Goal: Information Seeking & Learning: Learn about a topic

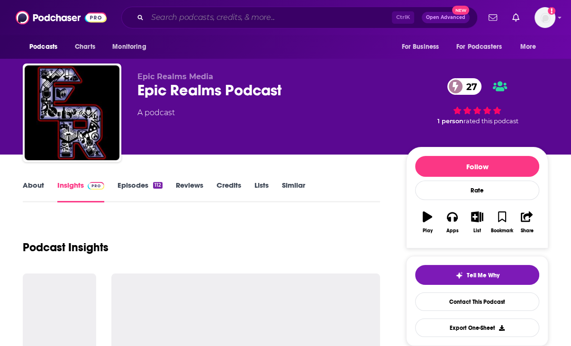
click at [189, 20] on input "Search podcasts, credits, & more..." at bounding box center [269, 17] width 244 height 15
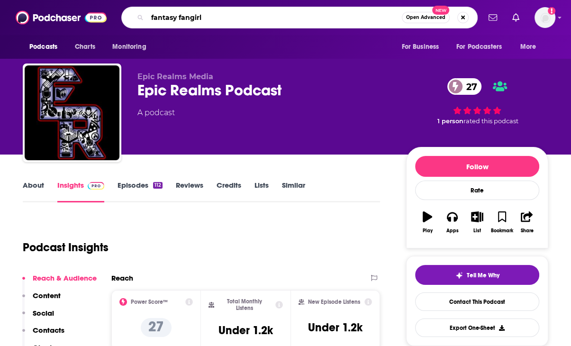
type input "fantasy fangirls"
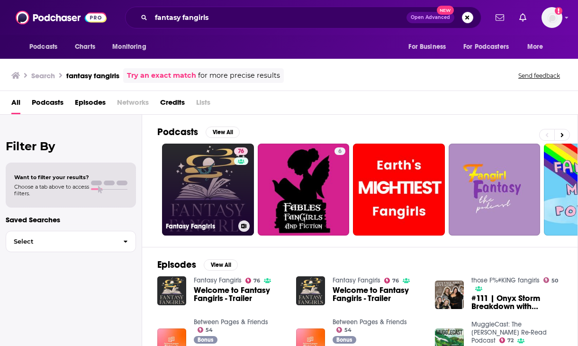
click at [209, 180] on link "76 Fantasy Fangirls" at bounding box center [208, 190] width 92 height 92
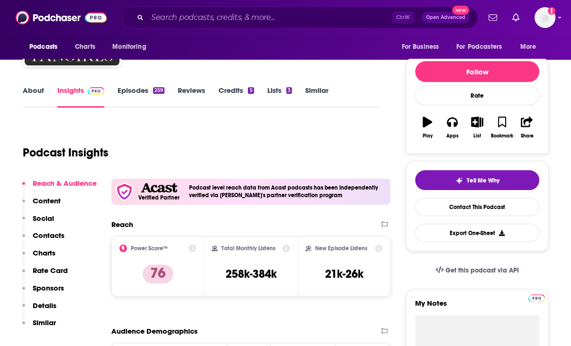
scroll to position [94, 0]
